Goal: Transaction & Acquisition: Purchase product/service

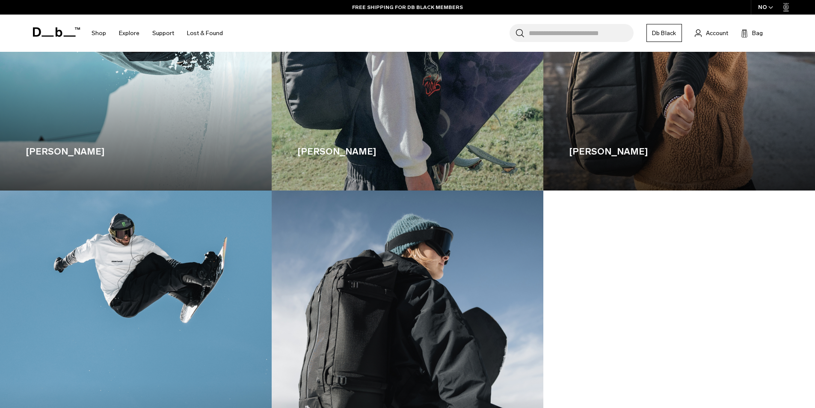
scroll to position [2501, 0]
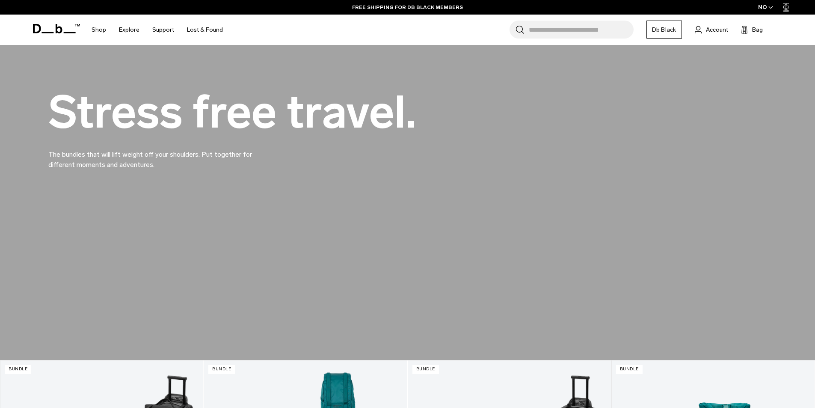
drag, startPoint x: 474, startPoint y: 356, endPoint x: 454, endPoint y: 153, distance: 203.4
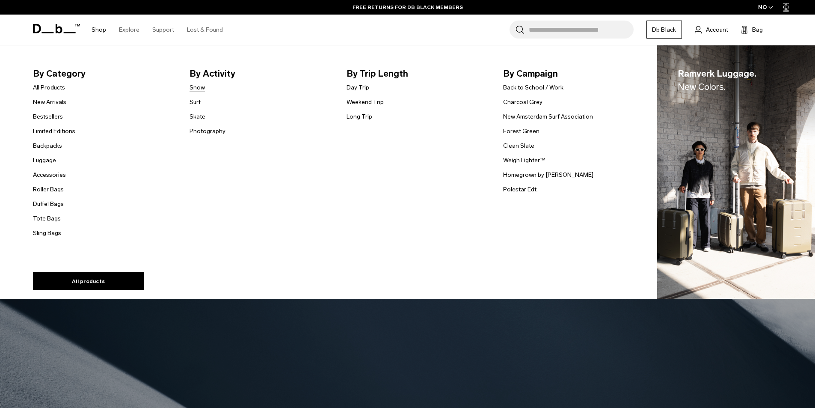
click at [196, 89] on link "Snow" at bounding box center [197, 87] width 15 height 9
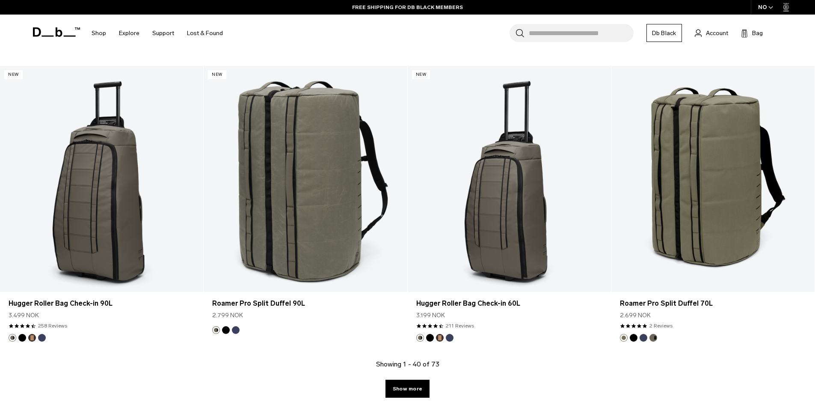
scroll to position [2568, 0]
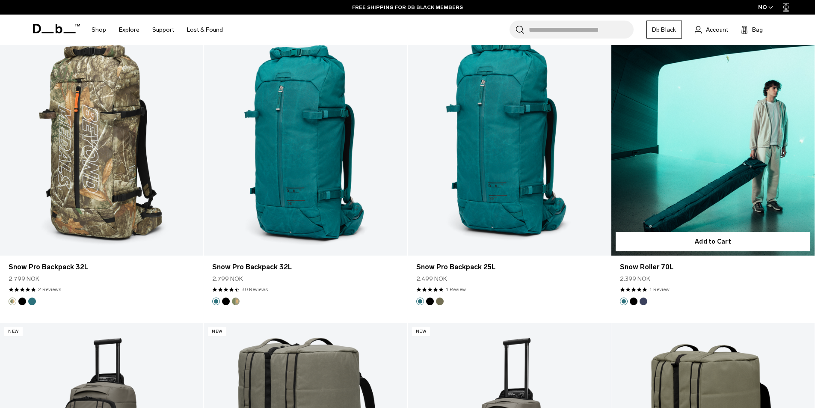
click at [757, 184] on link "Snow Roller 70L" at bounding box center [713, 143] width 203 height 226
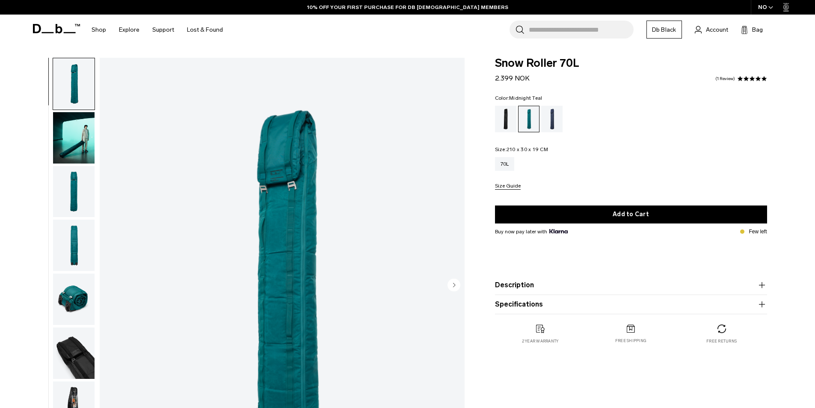
click at [76, 311] on img "button" at bounding box center [74, 298] width 42 height 51
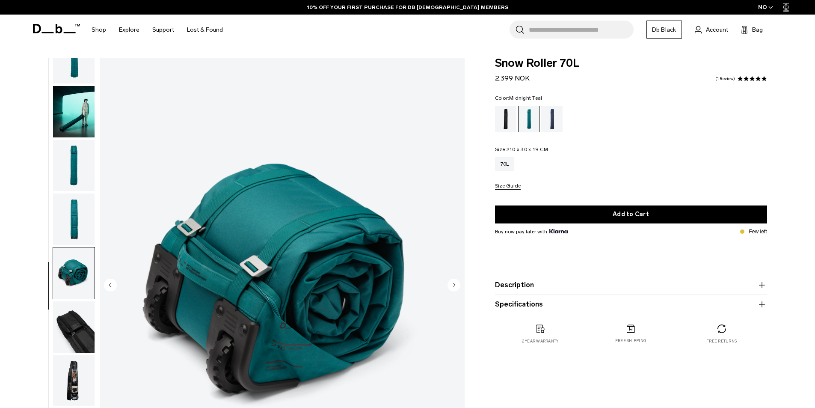
scroll to position [27, 0]
click at [81, 361] on img "button" at bounding box center [74, 379] width 42 height 51
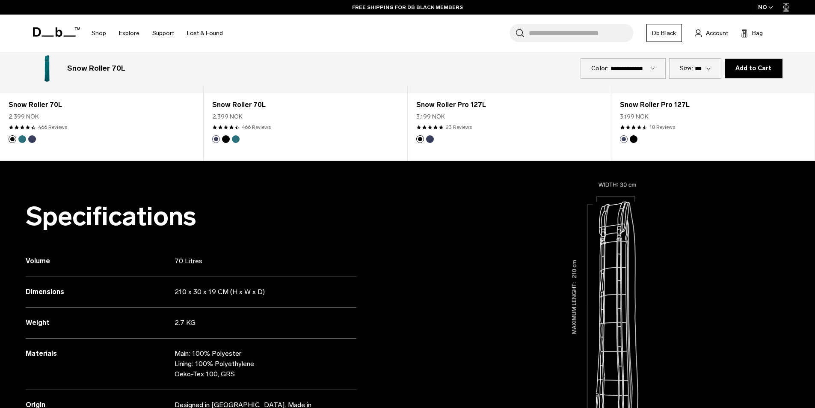
scroll to position [813, 0]
